Goal: Ask a question

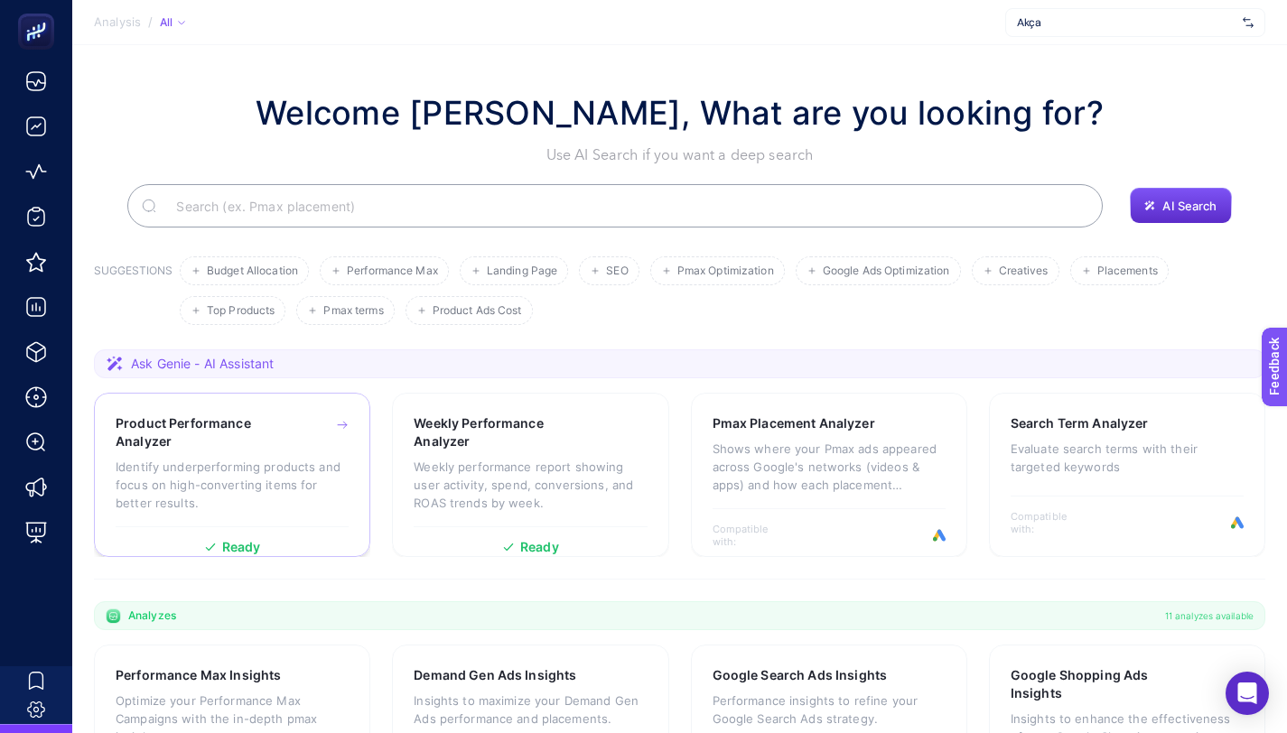
click at [262, 467] on p "Identify underperforming products and focus on high-converting items for better…" at bounding box center [232, 485] width 233 height 54
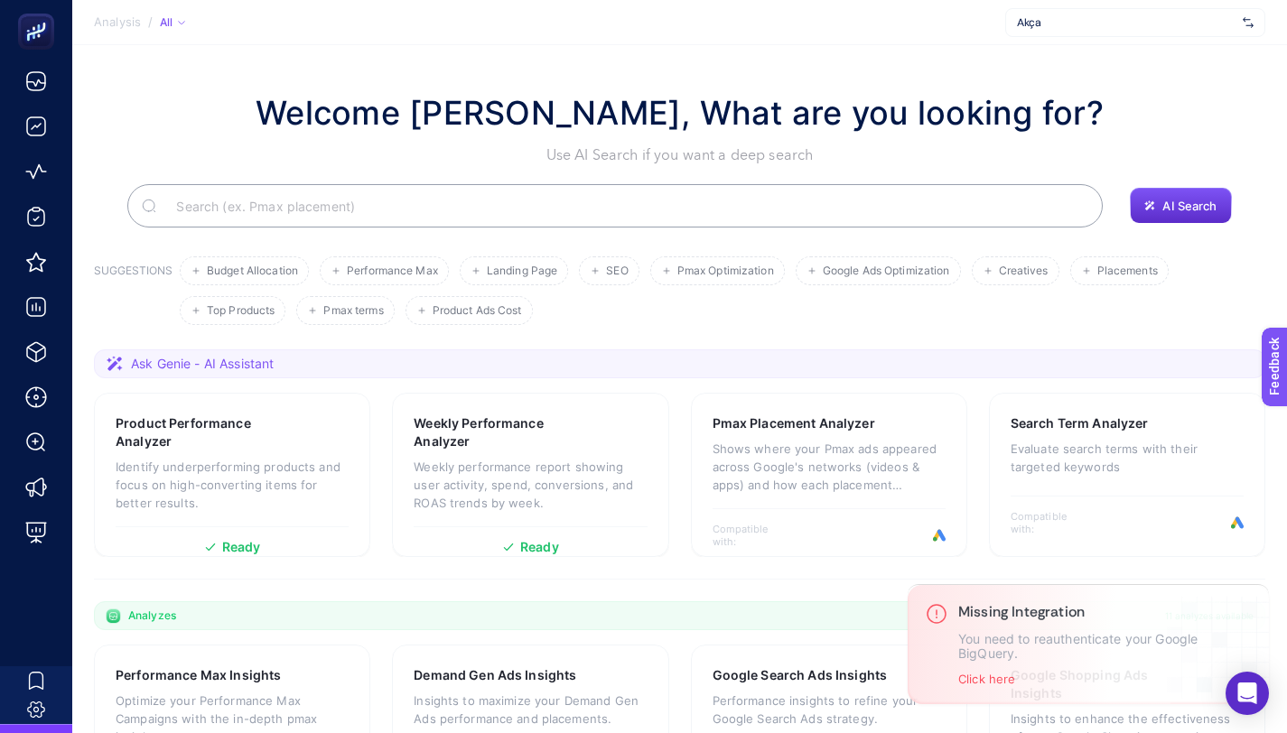
click at [539, 201] on input "Search" at bounding box center [625, 206] width 927 height 51
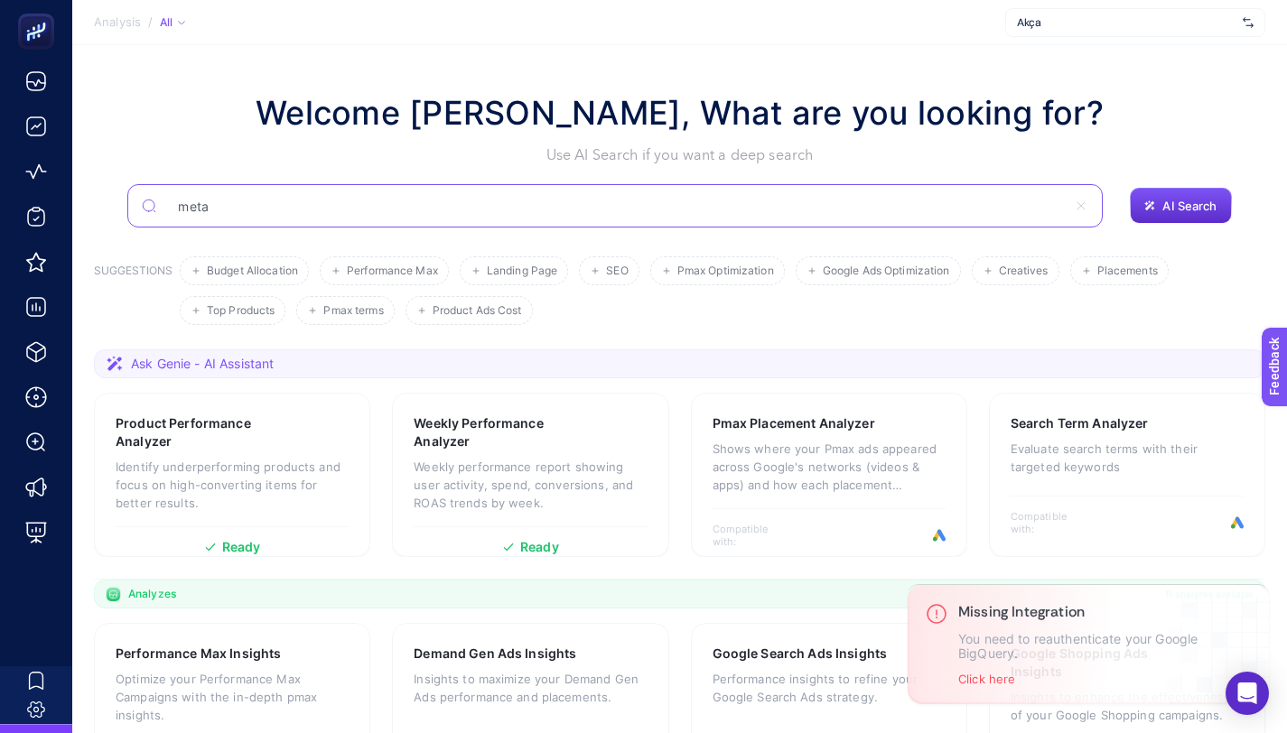
type input "meta"
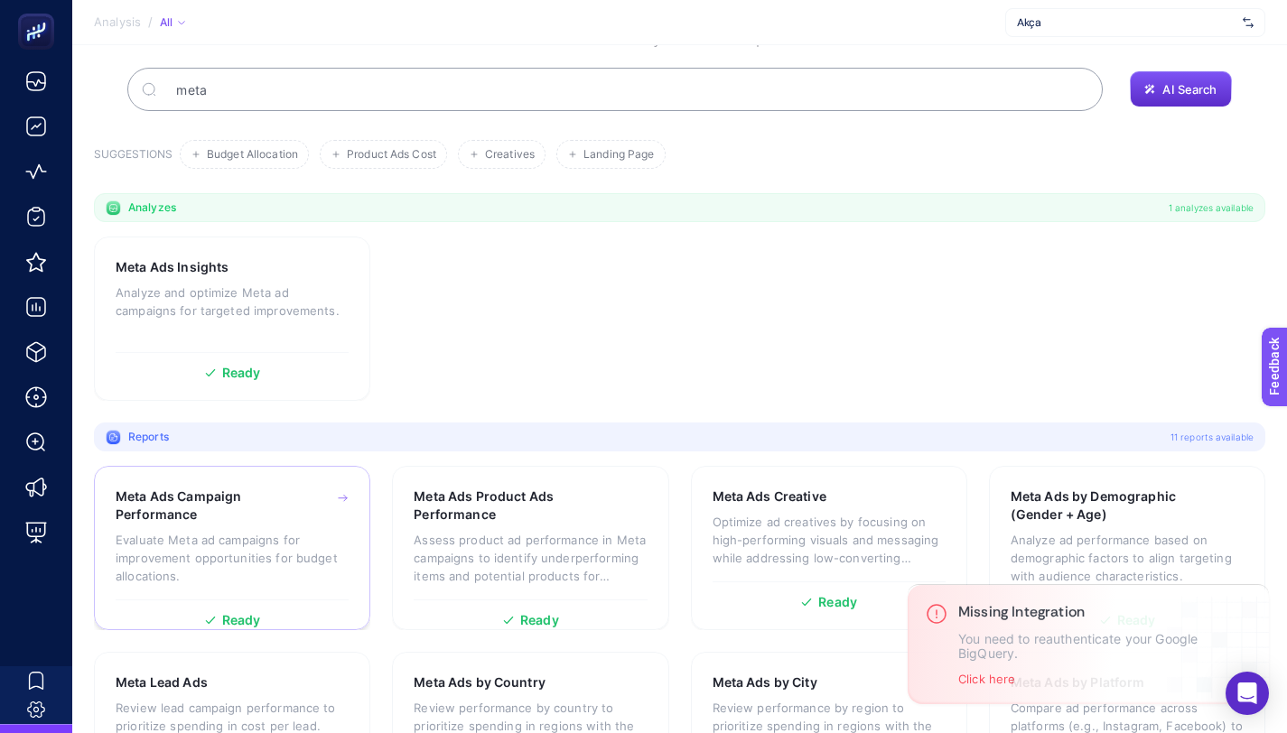
click at [216, 515] on h3 "Meta Ads Campaign Performance" at bounding box center [205, 506] width 178 height 36
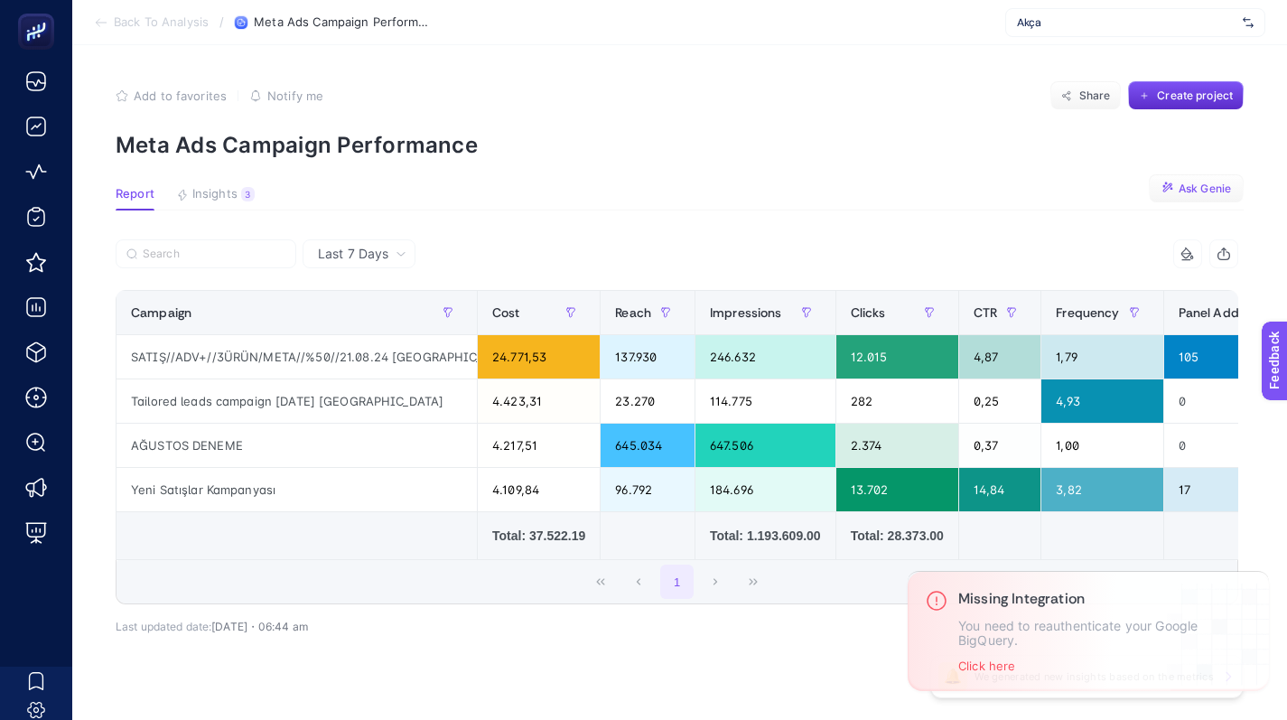
click at [1198, 184] on span "Ask Genie" at bounding box center [1205, 189] width 52 height 14
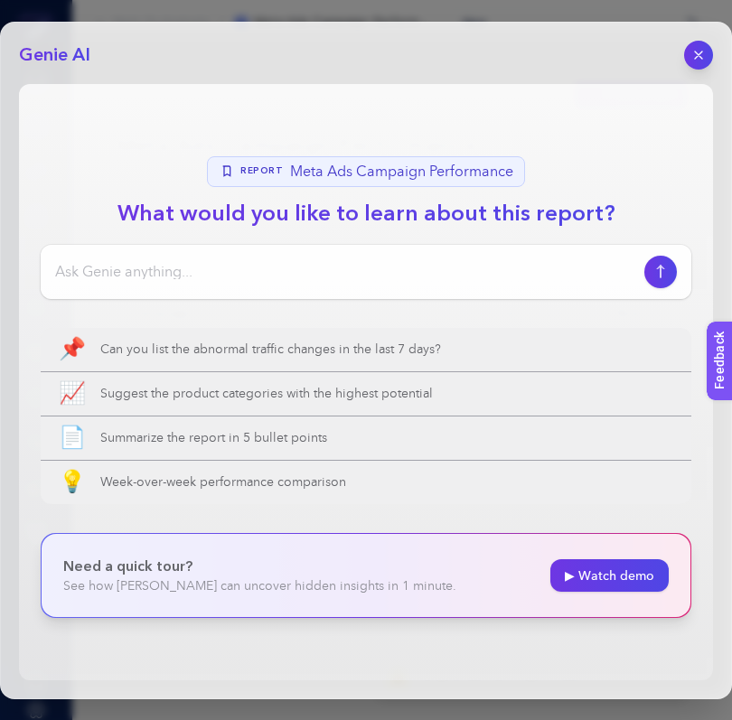
click at [364, 258] on div at bounding box center [366, 272] width 650 height 54
click at [342, 265] on input at bounding box center [346, 272] width 582 height 22
type input "Reklamlarım nasıl gidiyor yorumlar mısın? Öneri varsa onu da söyle"
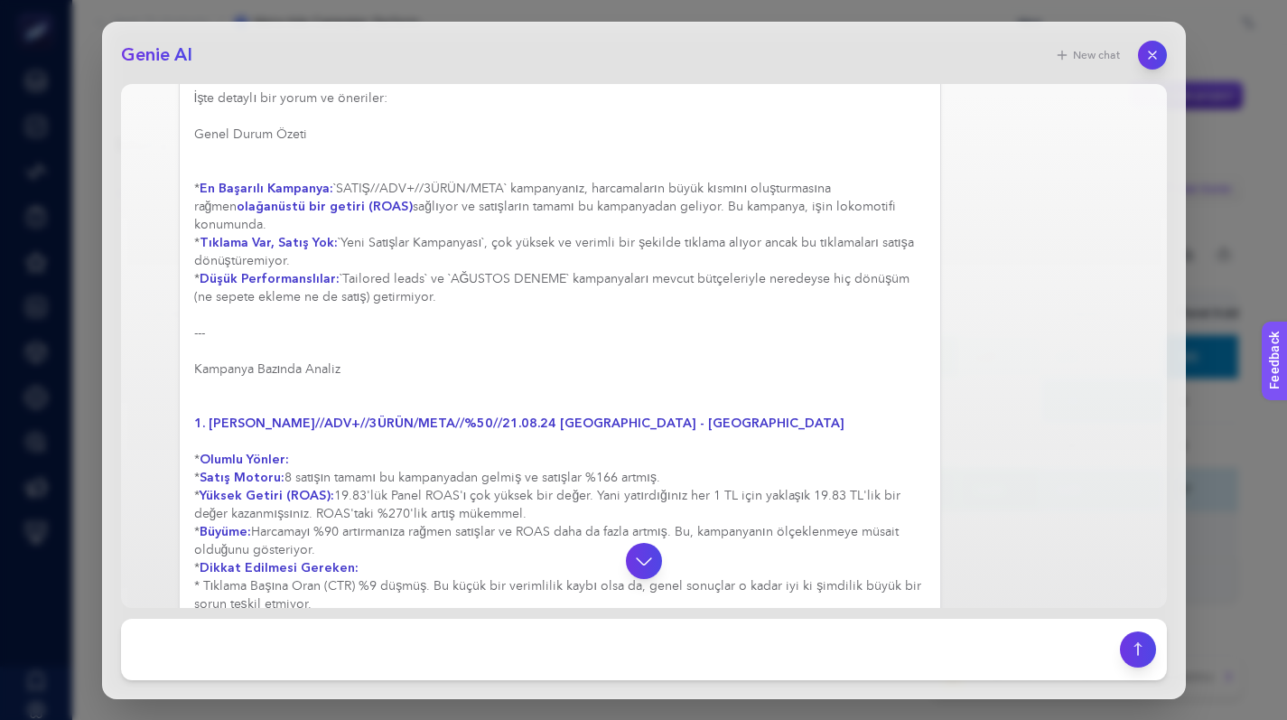
scroll to position [150, 0]
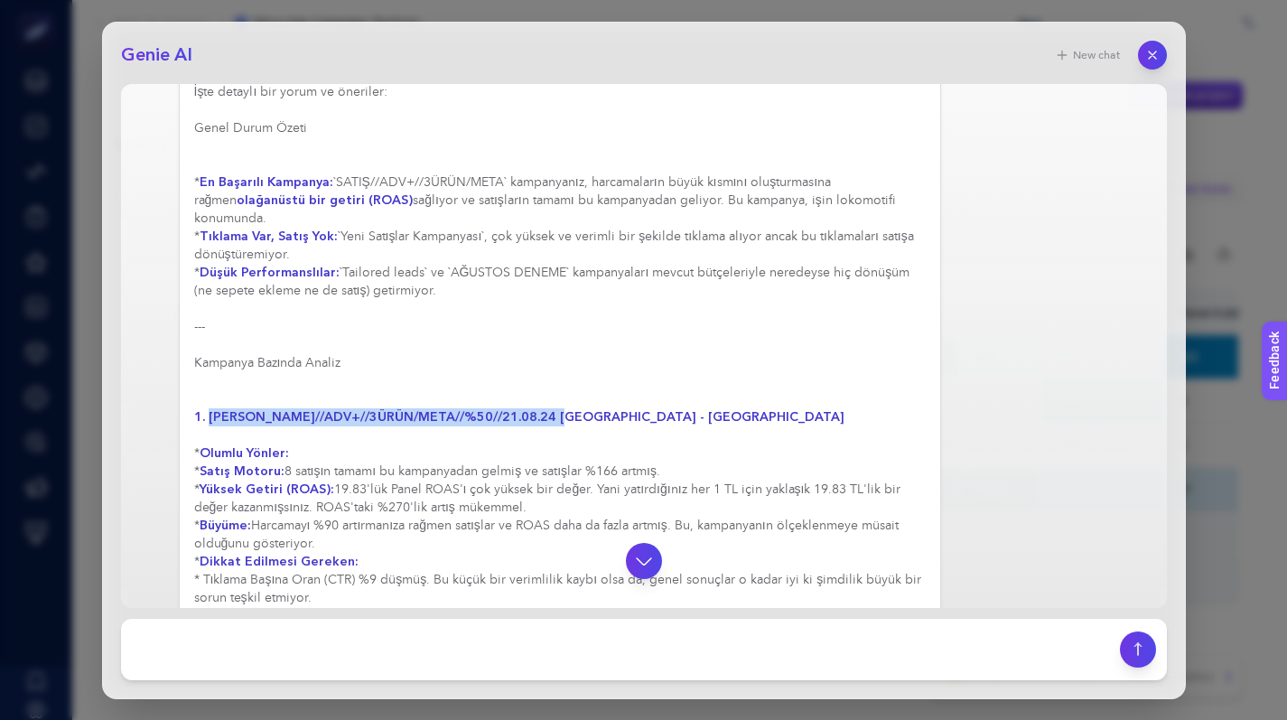
copy strong "SATIŞ//ADV+//3ÜRÜN/META//%50//21.08.24 Kampanya"
drag, startPoint x: 546, startPoint y: 419, endPoint x: 210, endPoint y: 422, distance: 336.9
click div "Genie AI New chat Reklamlarım nasıl gidiyor yorumlar mısın? Öneri varsa onu da …" at bounding box center [643, 360] width 1287 height 720
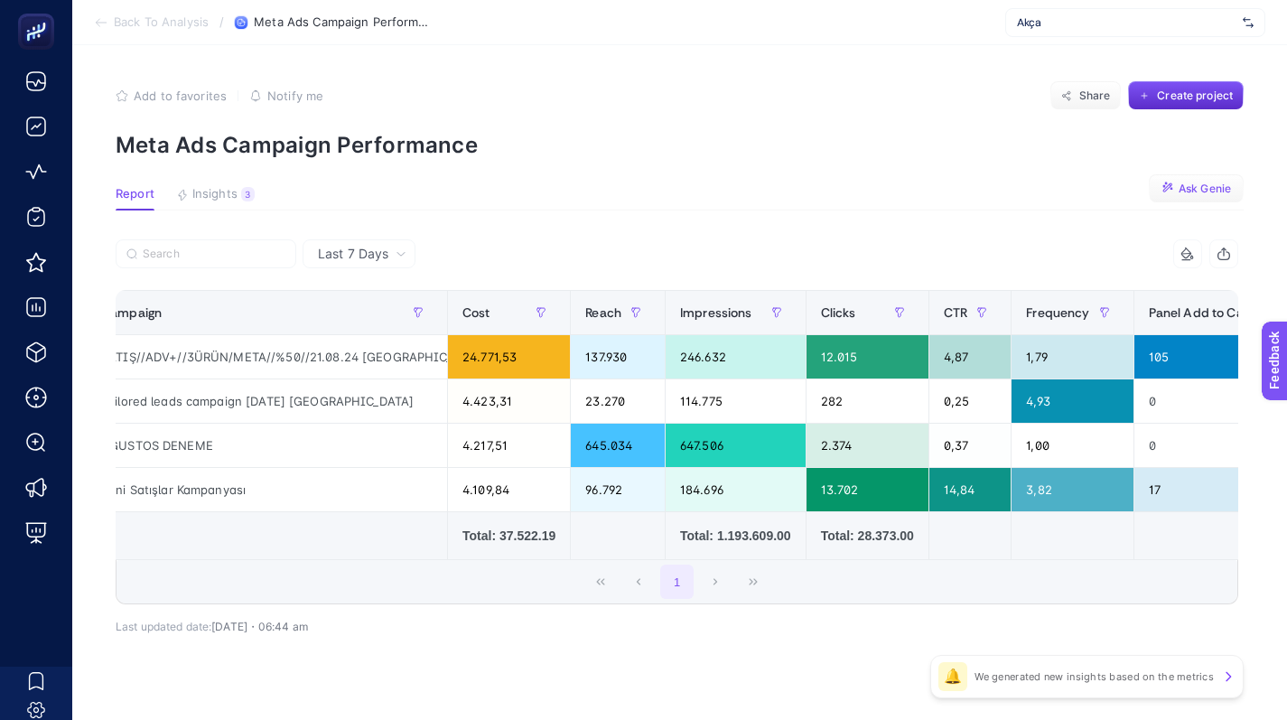
scroll to position [0, 0]
